Goal: Ask a question

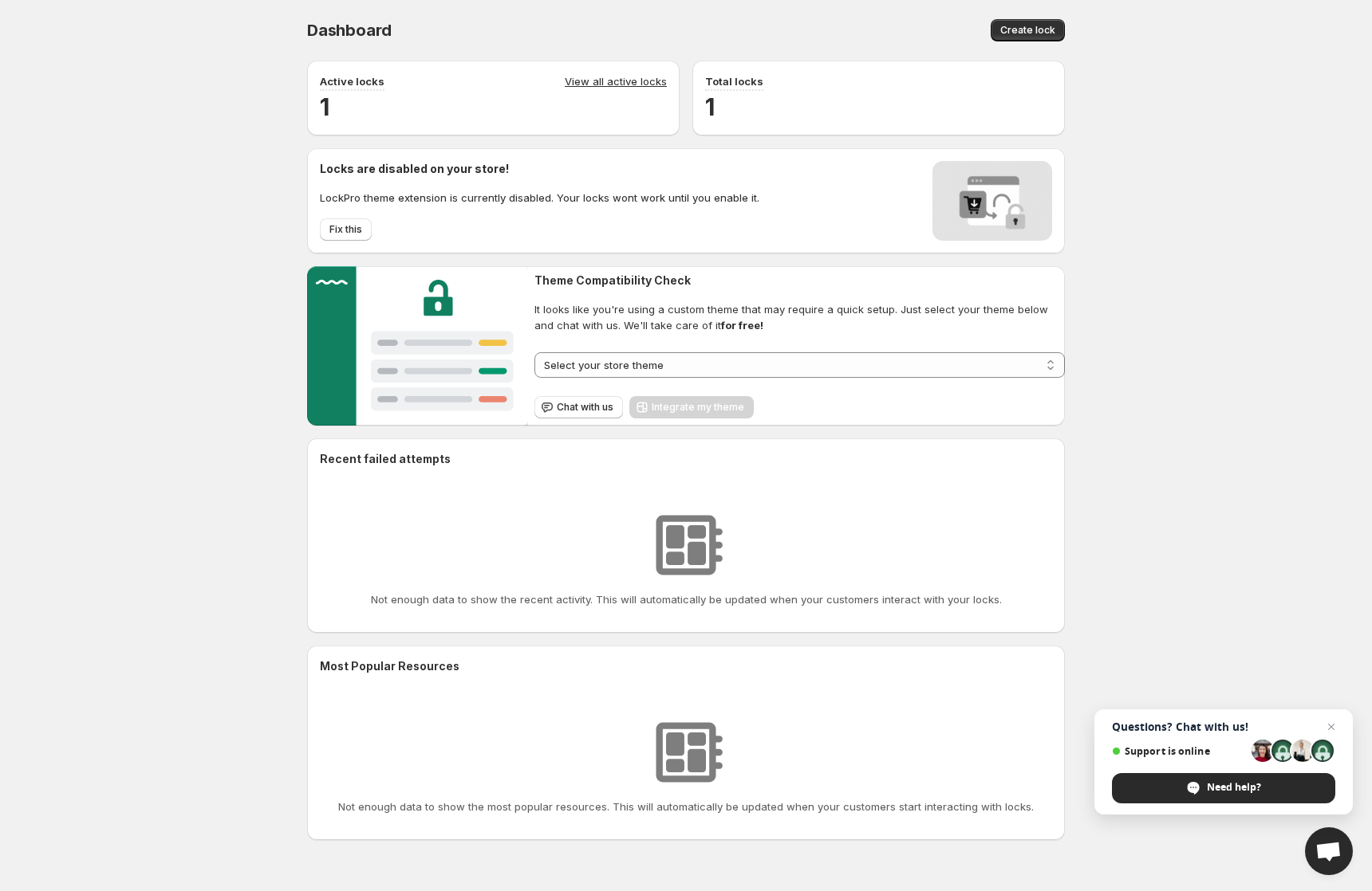
click at [1184, 721] on span "Questions? Chat with us!" at bounding box center [1223, 727] width 223 height 13
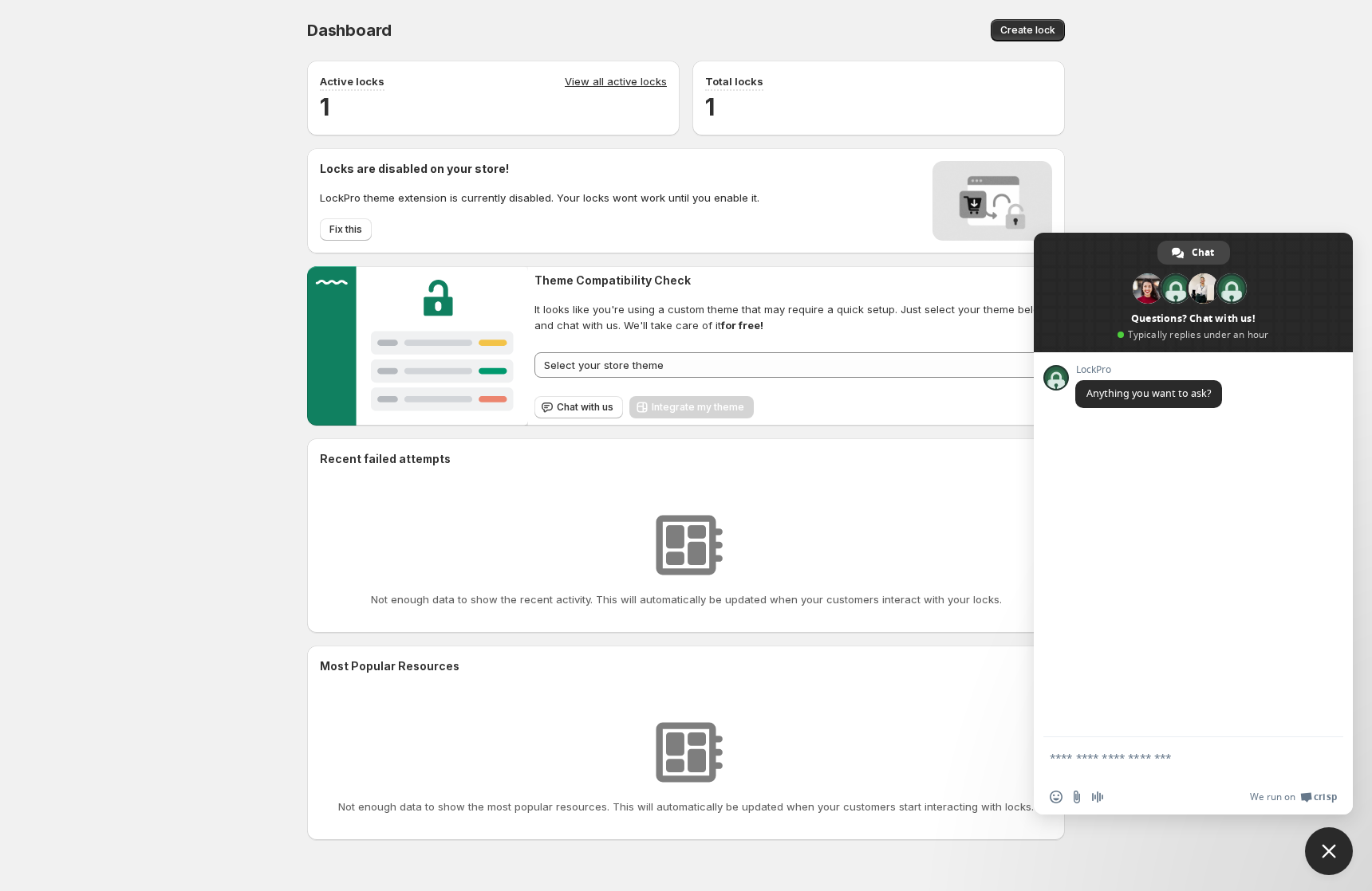
click at [183, 415] on div "**********" at bounding box center [686, 434] width 1372 height 869
click at [557, 407] on span "Chat with us" at bounding box center [584, 407] width 56 height 13
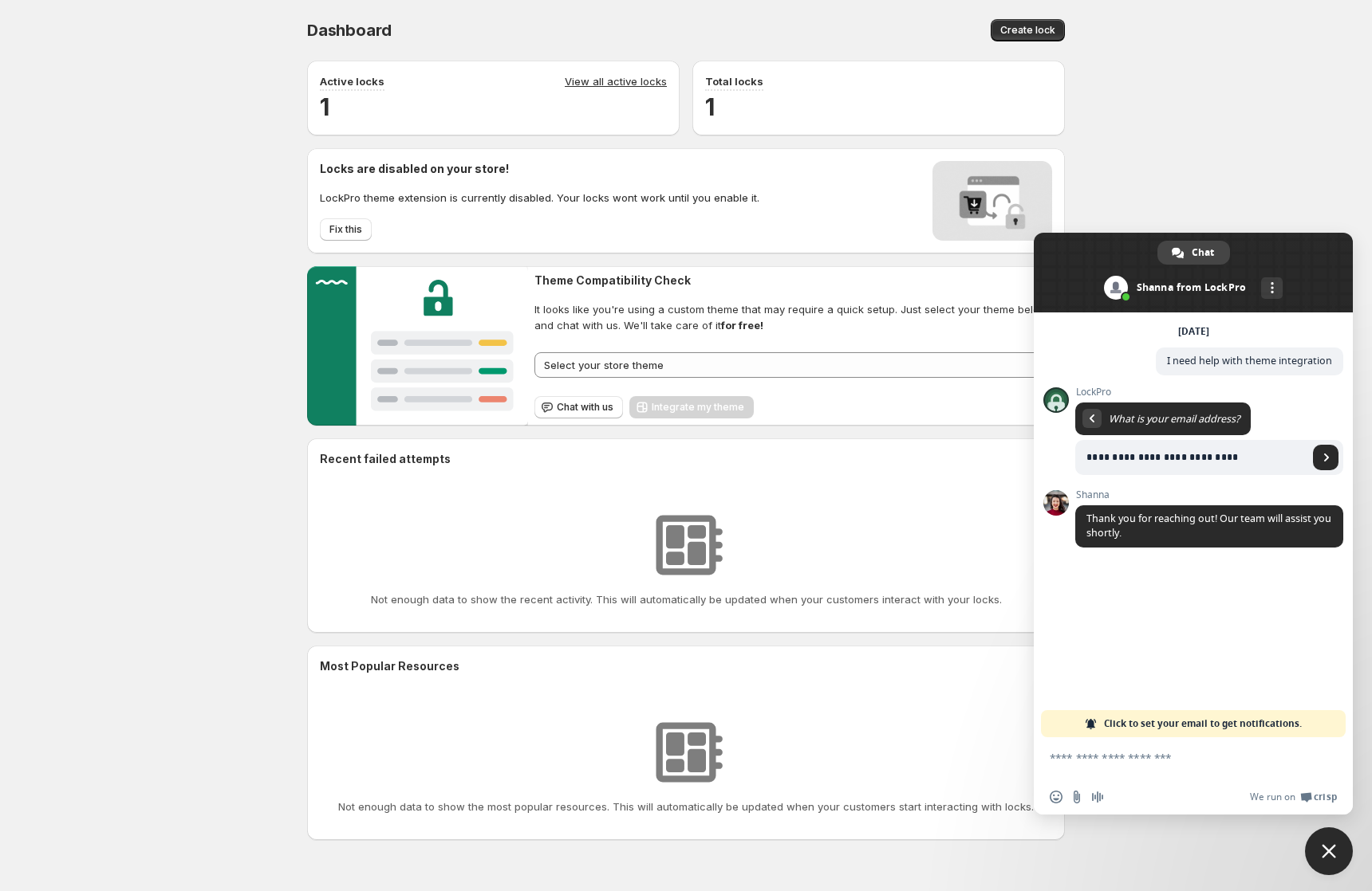
type input "**********"
